Goal: Check status: Check status

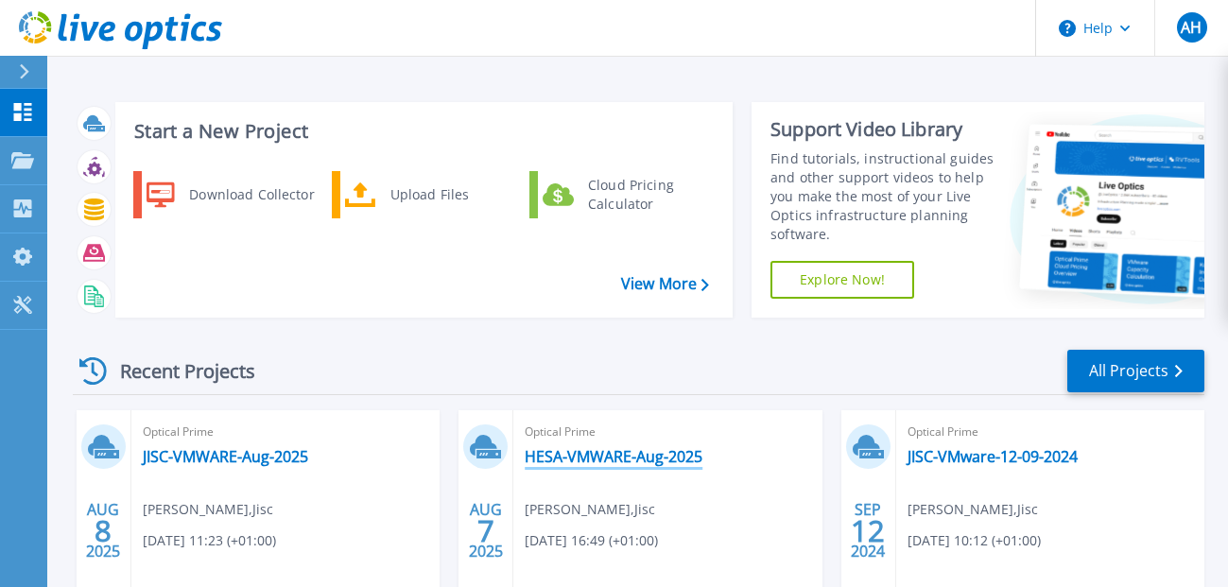
click at [633, 459] on link "HESA-VMWARE-Aug-2025" at bounding box center [614, 456] width 178 height 19
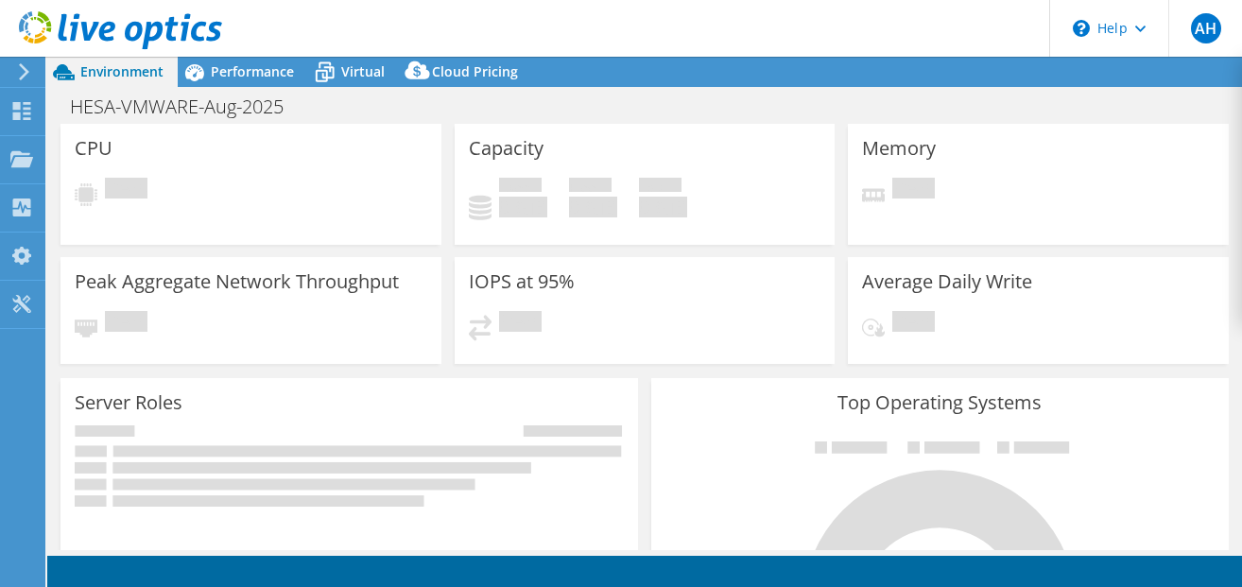
select select "USD"
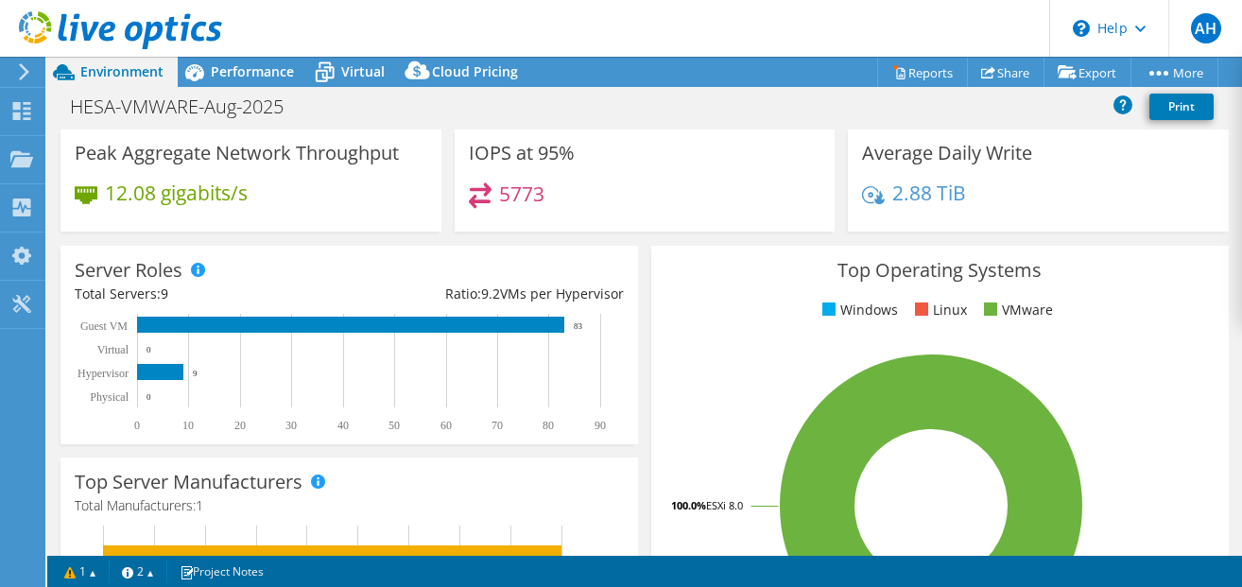
scroll to position [95, 0]
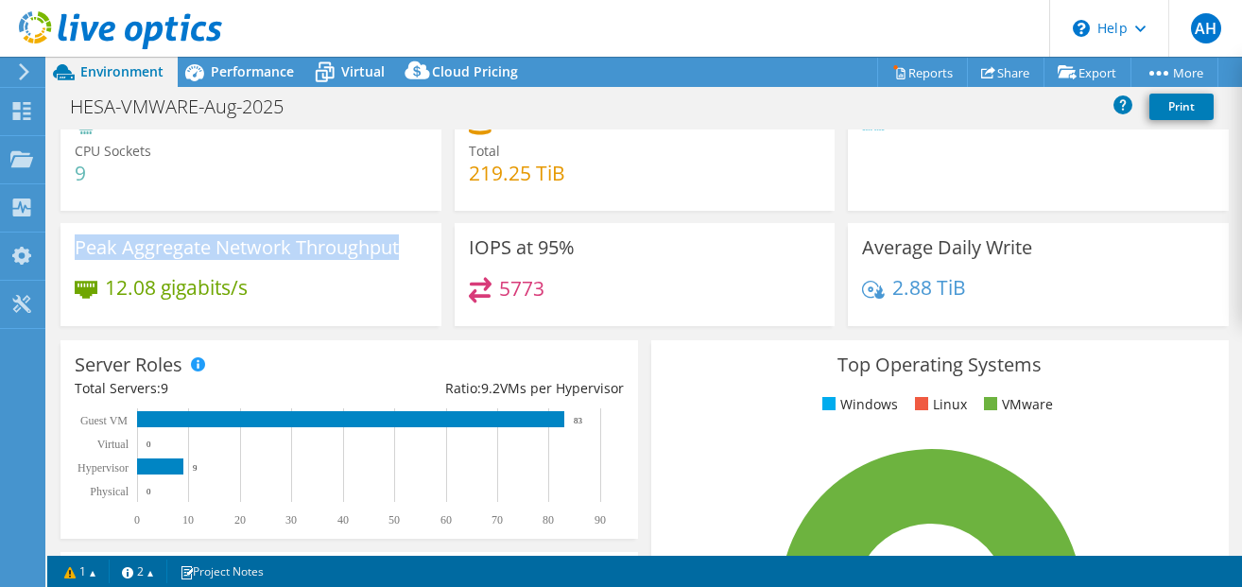
drag, startPoint x: 79, startPoint y: 251, endPoint x: 411, endPoint y: 251, distance: 331.8
click at [411, 251] on div "Peak Aggregate Network Throughput 12.08 gigabits/s" at bounding box center [251, 274] width 381 height 103
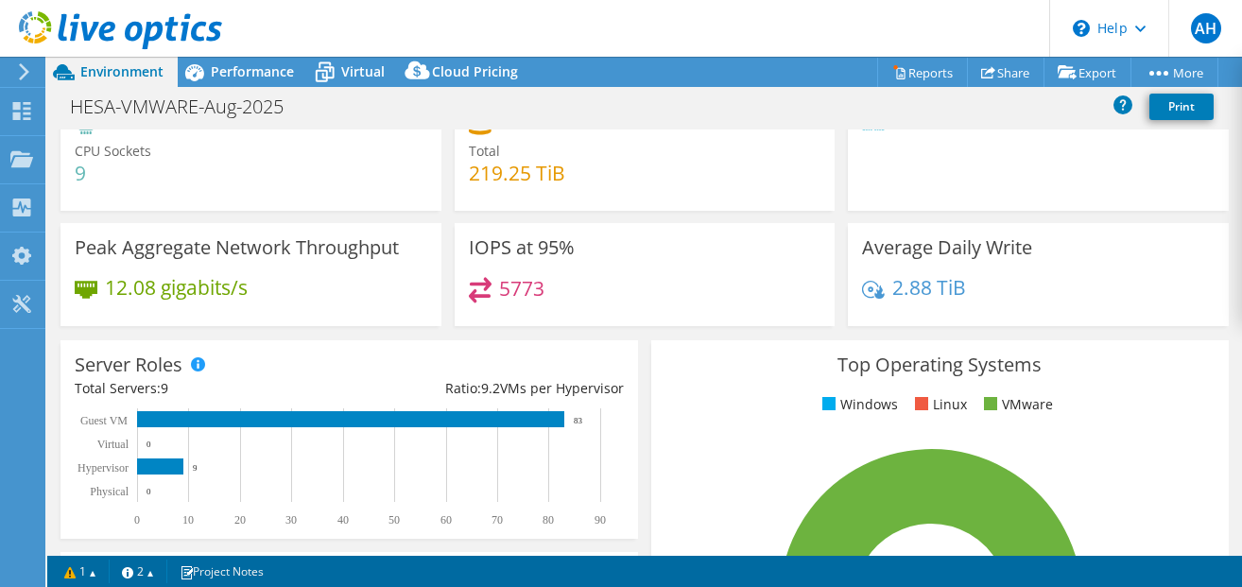
drag, startPoint x: 411, startPoint y: 251, endPoint x: 321, endPoint y: 308, distance: 106.2
click at [321, 308] on div "12.08 gigabits/s" at bounding box center [251, 297] width 353 height 40
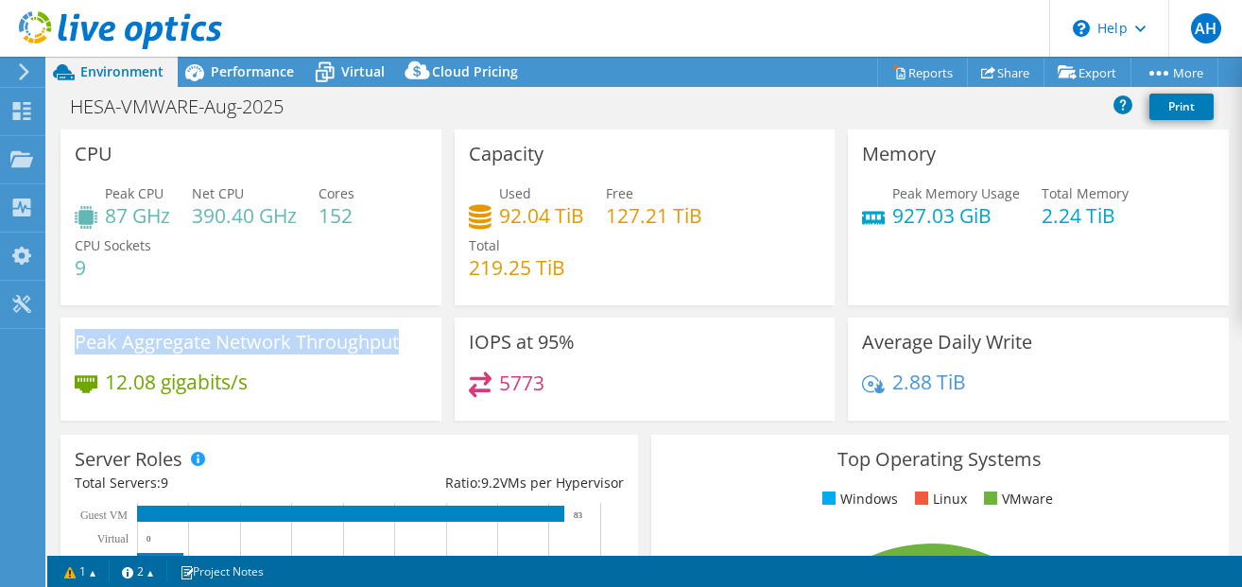
drag, startPoint x: 77, startPoint y: 342, endPoint x: 406, endPoint y: 348, distance: 329.0
click at [406, 348] on div "Peak Aggregate Network Throughput 12.08 gigabits/s" at bounding box center [251, 369] width 381 height 103
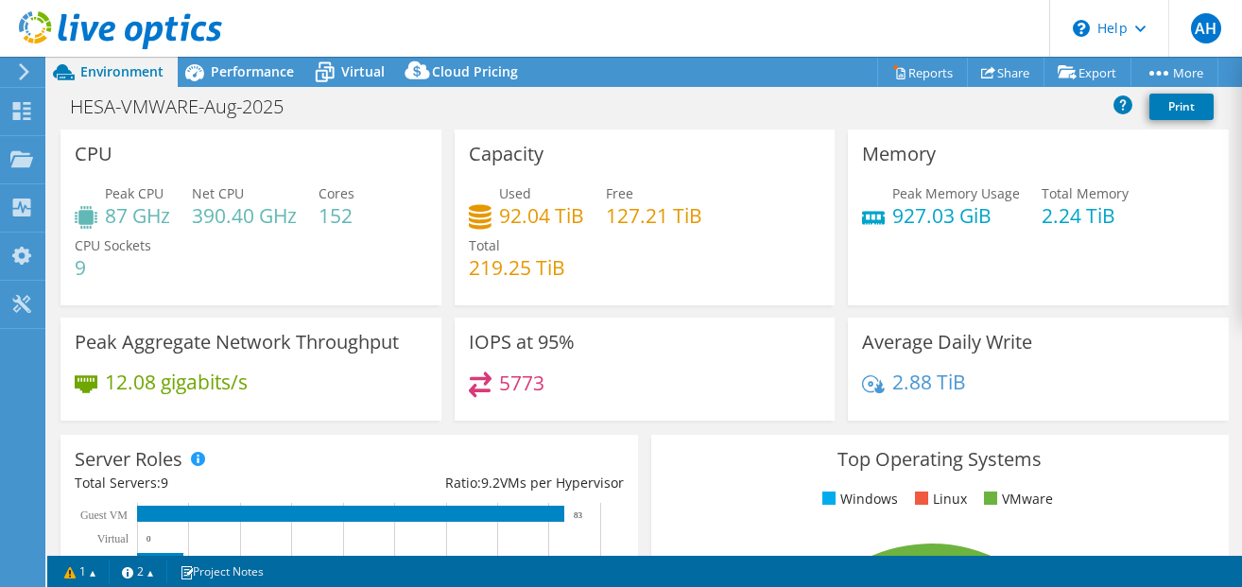
drag, startPoint x: 406, startPoint y: 348, endPoint x: 401, endPoint y: 397, distance: 49.4
click at [401, 397] on div "12.08 gigabits/s" at bounding box center [251, 392] width 353 height 40
drag, startPoint x: 107, startPoint y: 383, endPoint x: 245, endPoint y: 391, distance: 138.3
click at [245, 391] on h4 "12.08 gigabits/s" at bounding box center [176, 382] width 143 height 21
drag, startPoint x: 245, startPoint y: 391, endPoint x: 355, endPoint y: 390, distance: 110.6
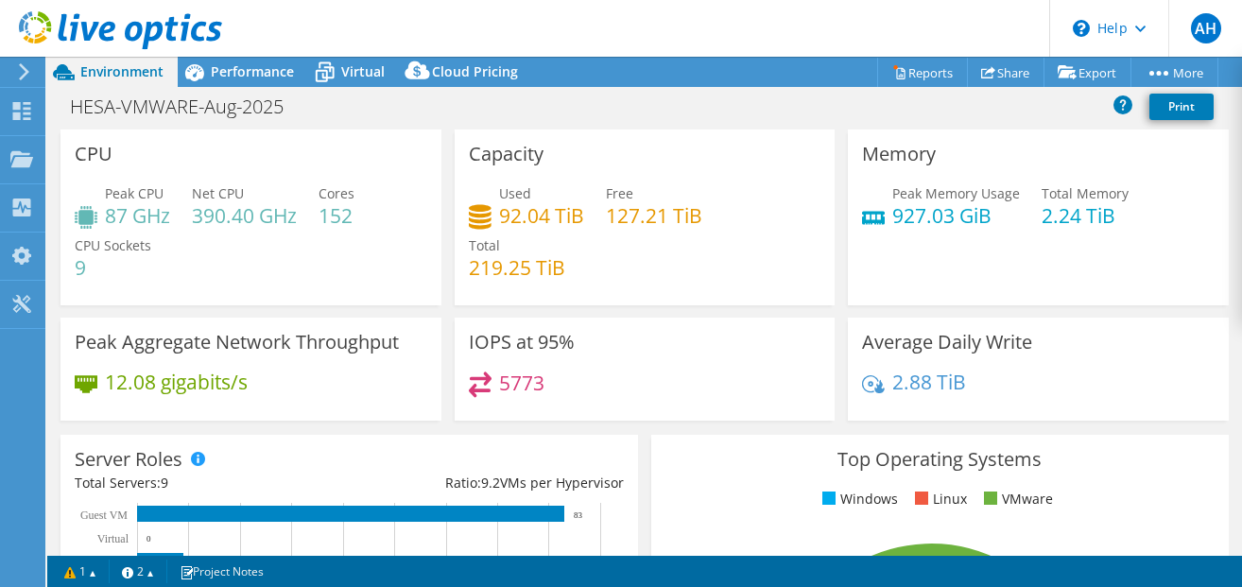
click at [355, 390] on div "12.08 gigabits/s" at bounding box center [251, 392] width 353 height 40
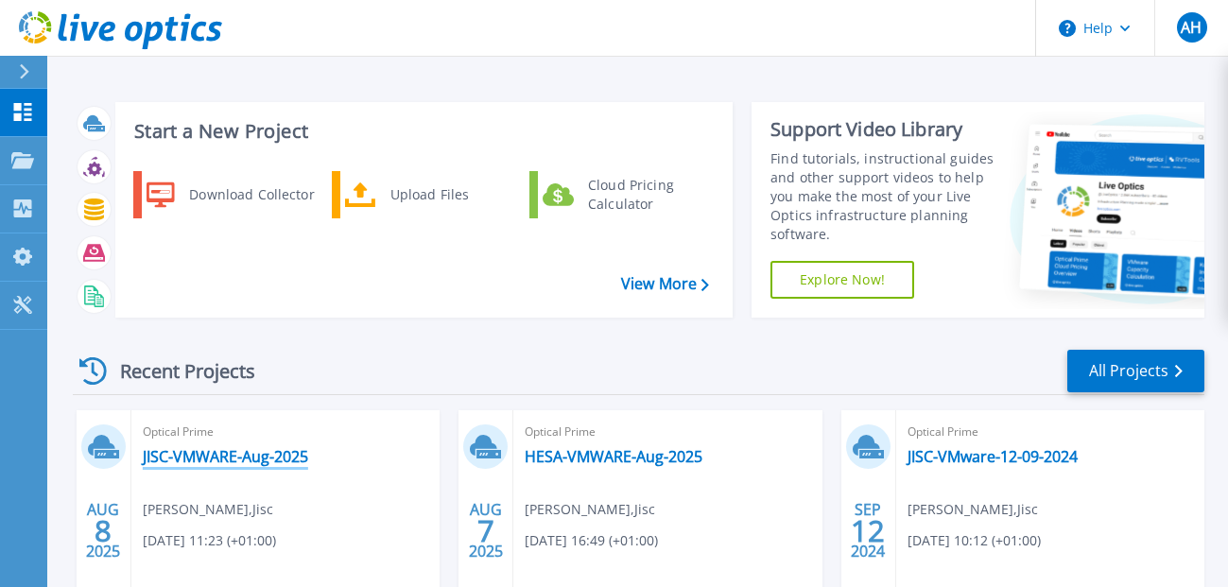
click at [240, 454] on link "JISC-VMWARE-Aug-2025" at bounding box center [225, 456] width 165 height 19
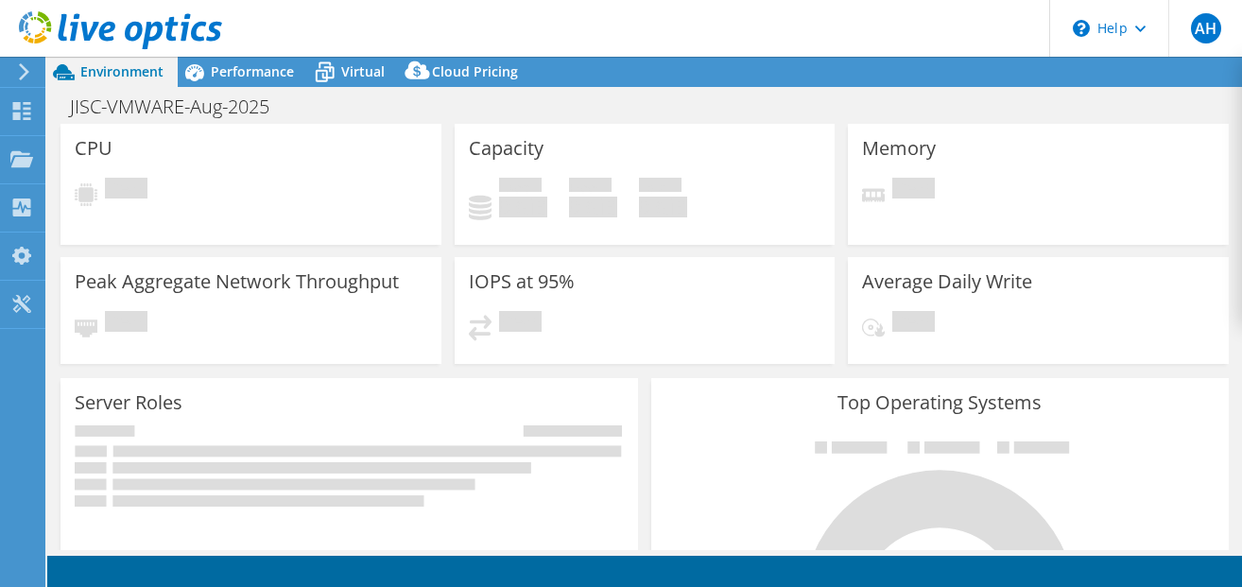
select select "USD"
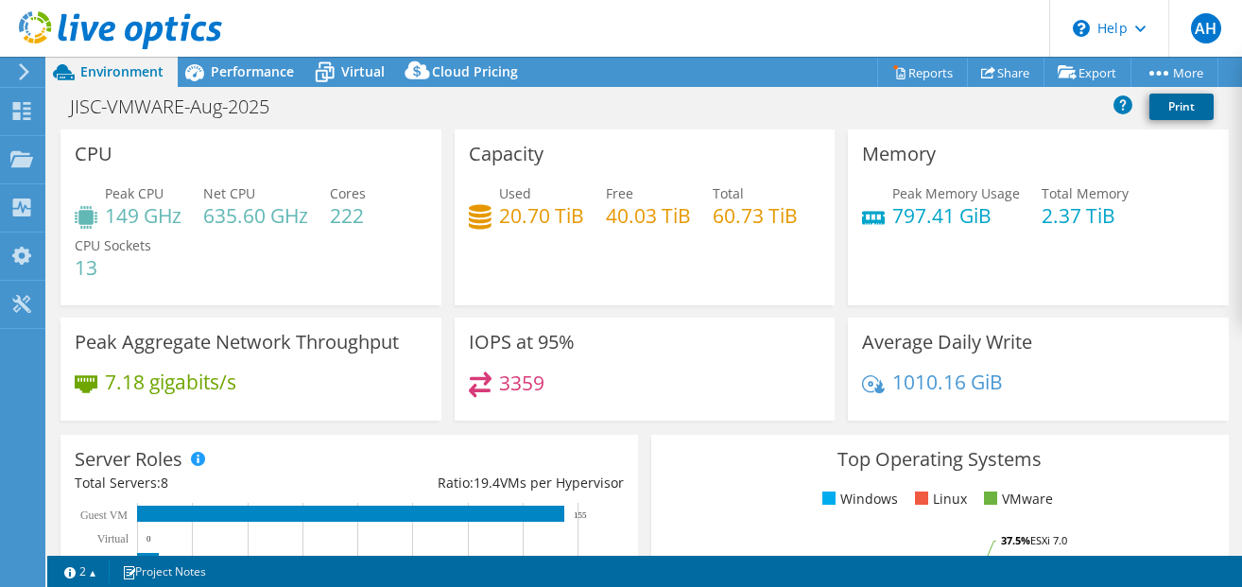
click at [1194, 103] on link "Print" at bounding box center [1182, 107] width 64 height 26
